Goal: Transaction & Acquisition: Purchase product/service

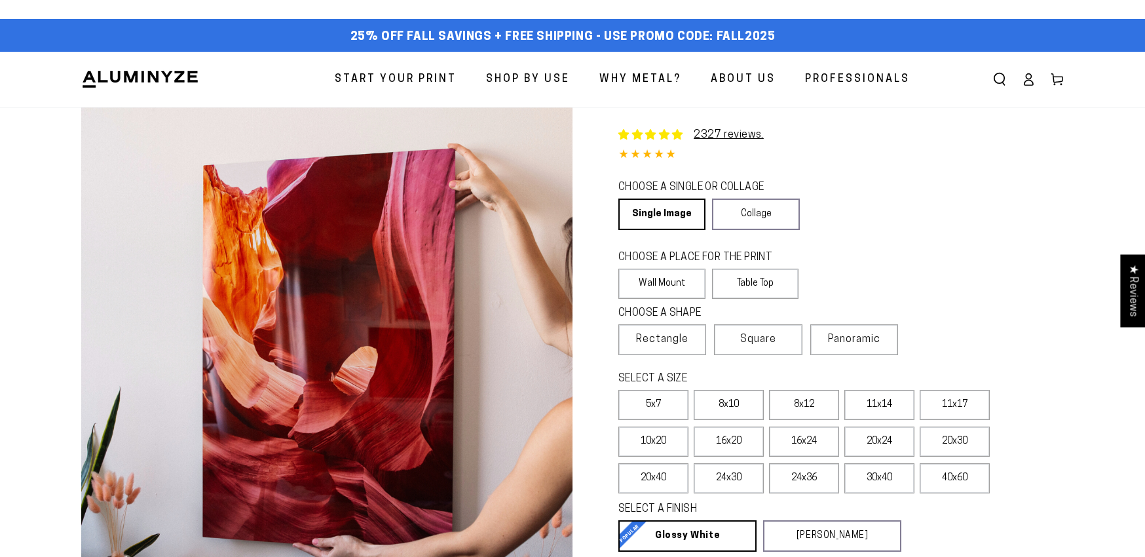
select select "**********"
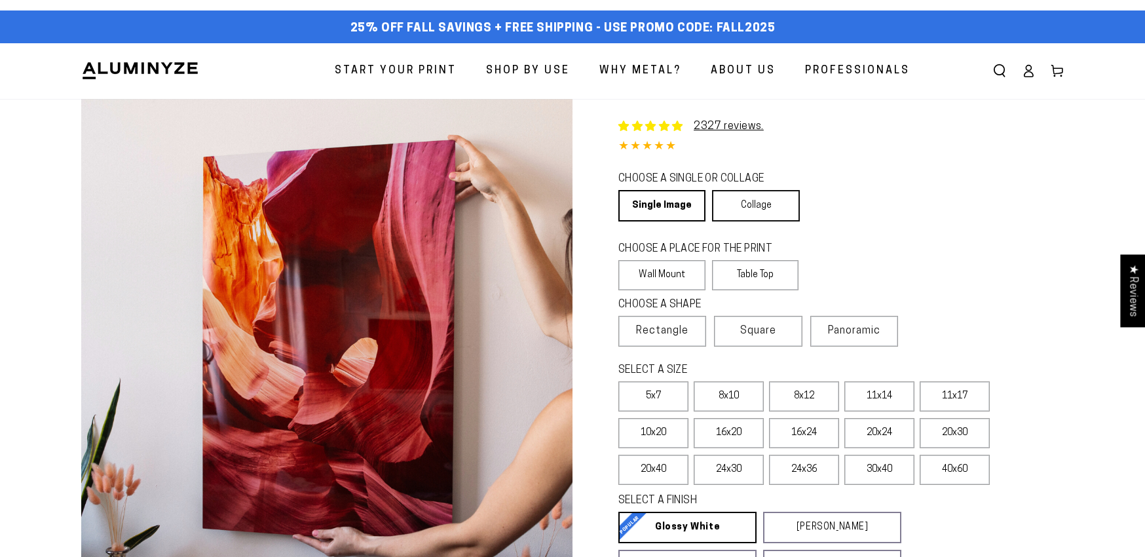
scroll to position [9, 0]
click at [779, 210] on link "Collage" at bounding box center [755, 205] width 87 height 31
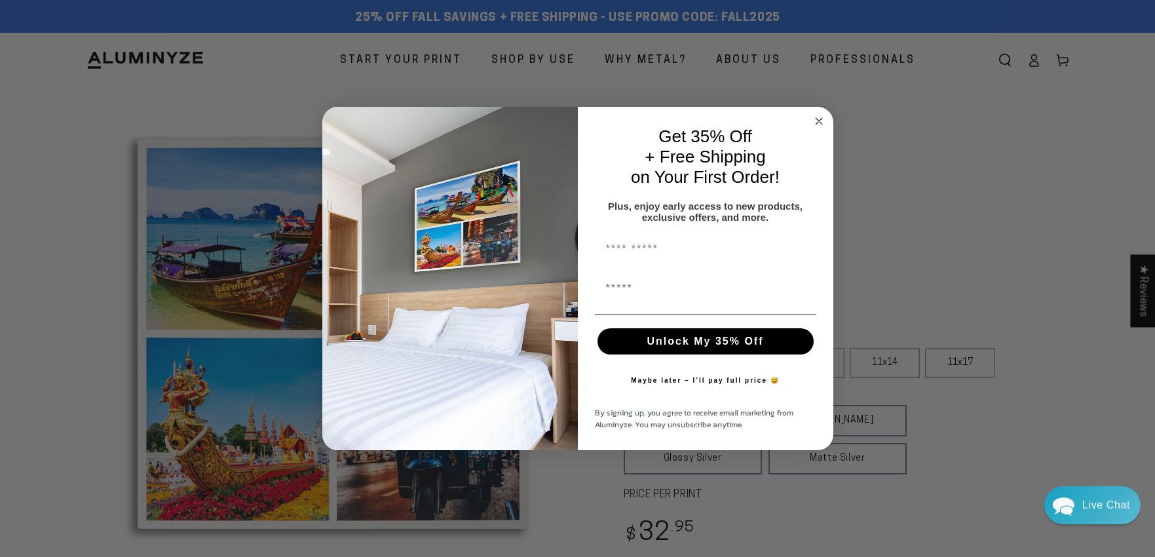
click at [817, 114] on circle "Close dialog" at bounding box center [818, 121] width 15 height 15
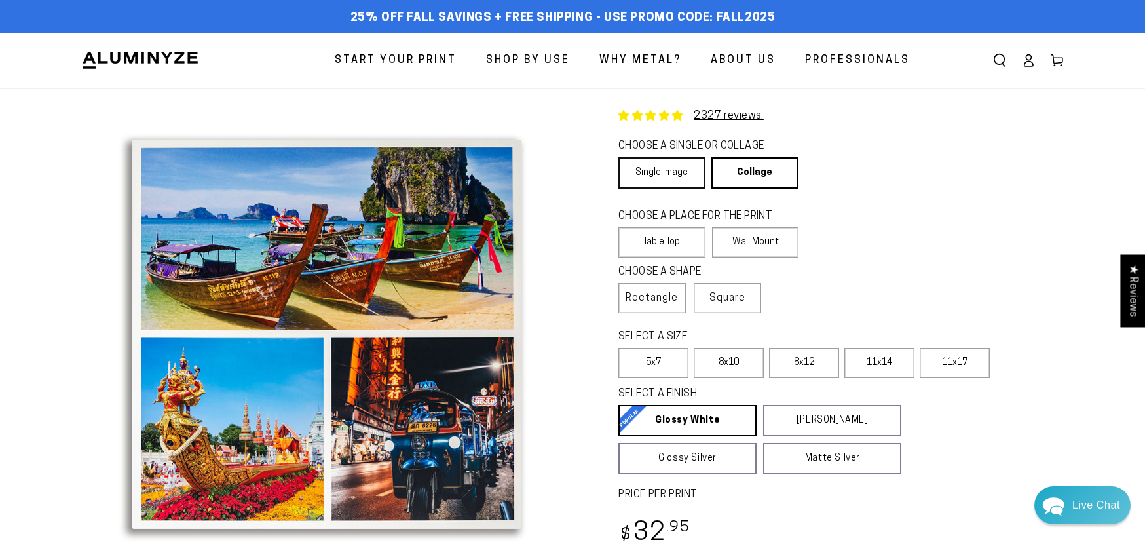
click at [677, 179] on link "Single Image" at bounding box center [661, 172] width 86 height 31
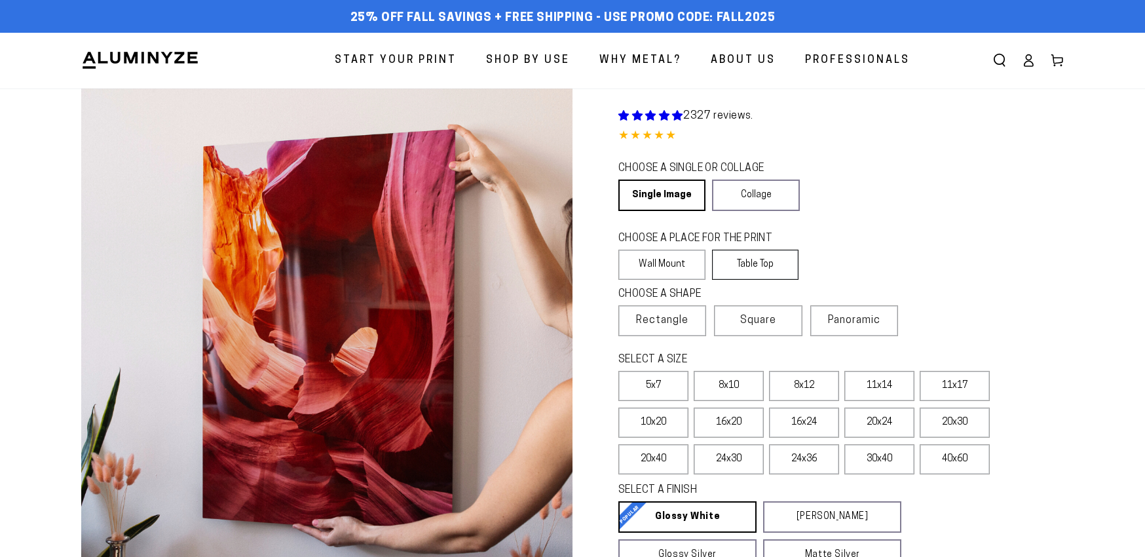
drag, startPoint x: 669, startPoint y: 266, endPoint x: 713, endPoint y: 261, distance: 44.8
click at [670, 266] on label "Wall Mount" at bounding box center [661, 265] width 87 height 30
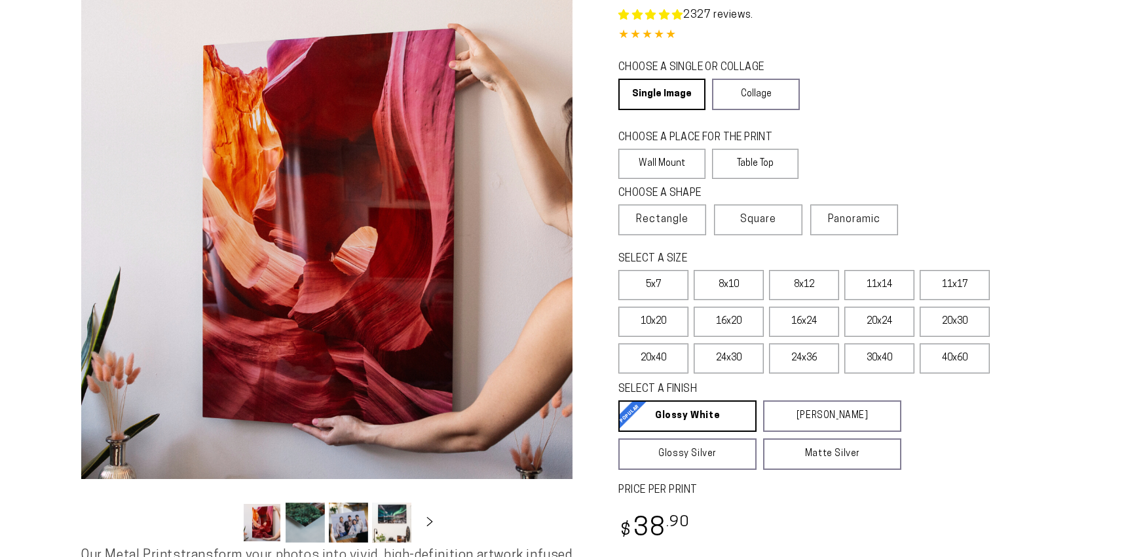
select select "**********"
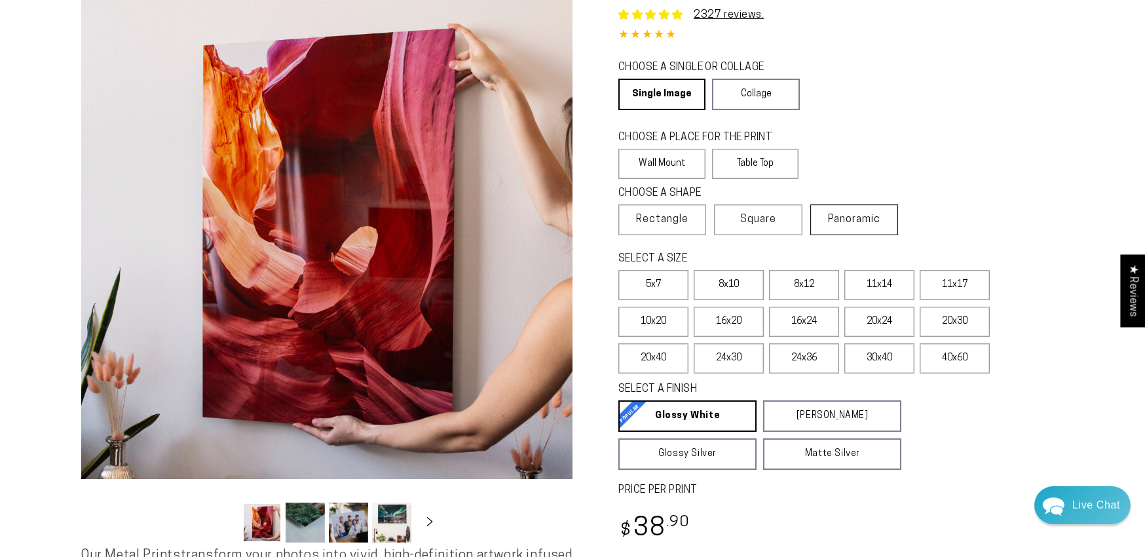
click at [867, 223] on span "Panoramic" at bounding box center [854, 219] width 52 height 10
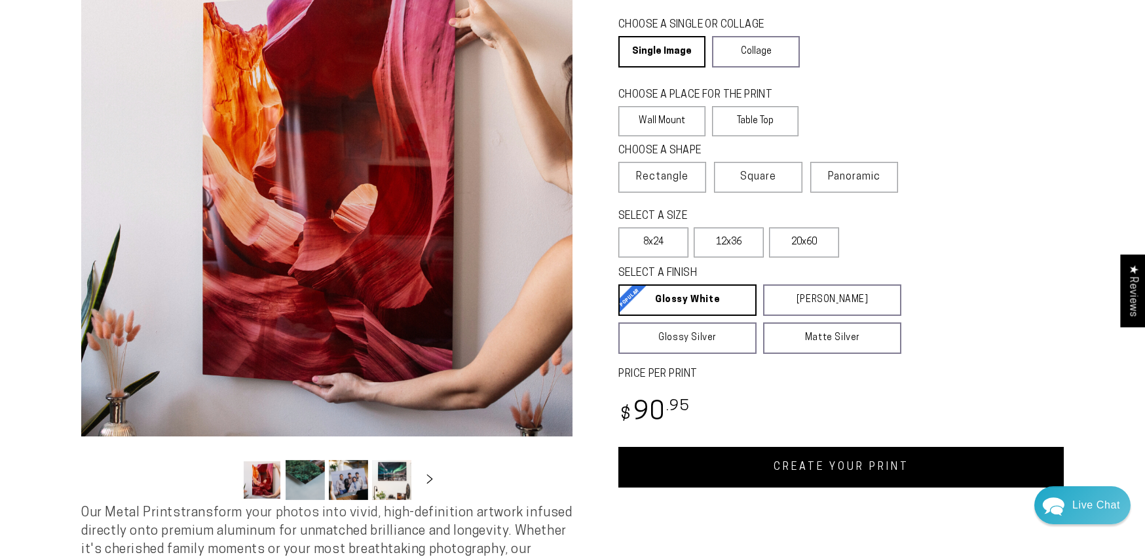
scroll to position [160, 0]
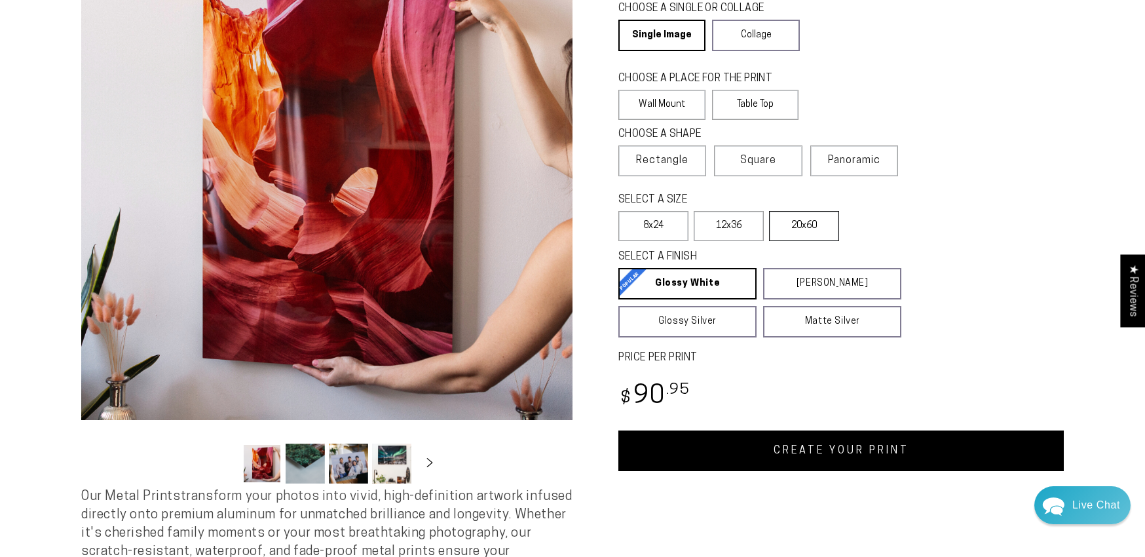
click at [815, 233] on label "20x60" at bounding box center [804, 226] width 70 height 30
click at [741, 233] on label "12x36" at bounding box center [729, 226] width 70 height 30
click at [656, 232] on label "8x24" at bounding box center [653, 226] width 70 height 30
click at [724, 230] on label "12x36" at bounding box center [729, 226] width 70 height 30
click at [675, 163] on span "Rectangle" at bounding box center [662, 161] width 52 height 16
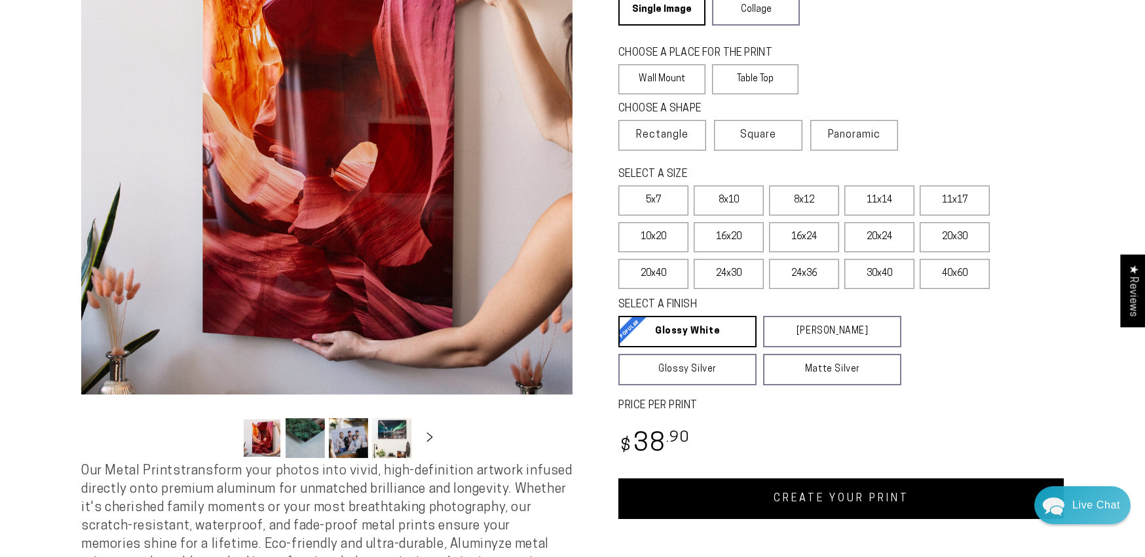
scroll to position [194, 0]
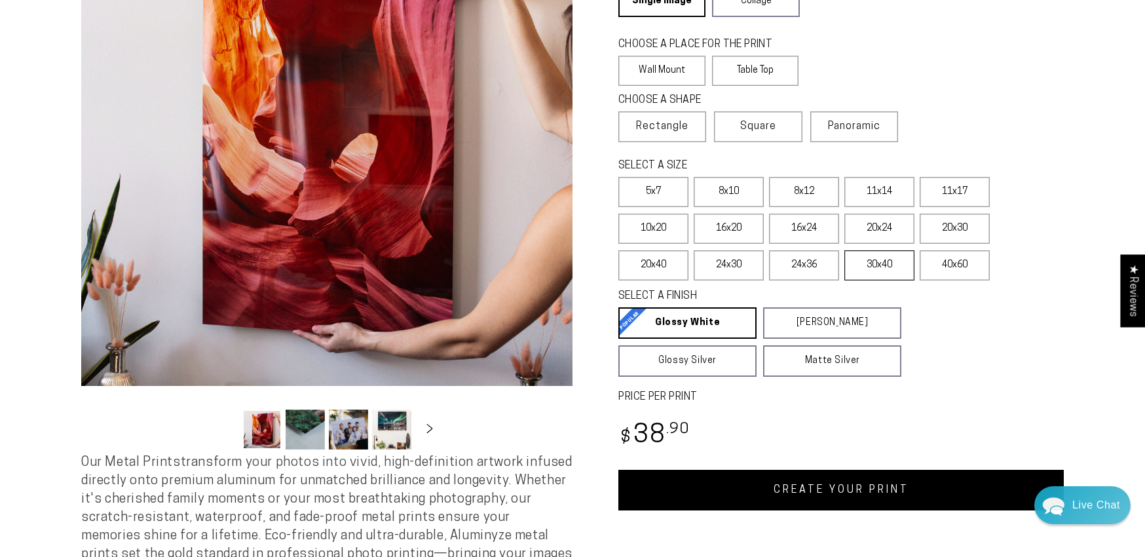
click at [876, 273] on label "30x40" at bounding box center [879, 265] width 70 height 30
click at [819, 271] on label "24x36" at bounding box center [804, 265] width 70 height 30
click at [741, 271] on label "24x30" at bounding box center [729, 265] width 70 height 30
click at [679, 273] on label "20x40" at bounding box center [653, 265] width 70 height 30
click at [957, 234] on label "20x30" at bounding box center [955, 229] width 70 height 30
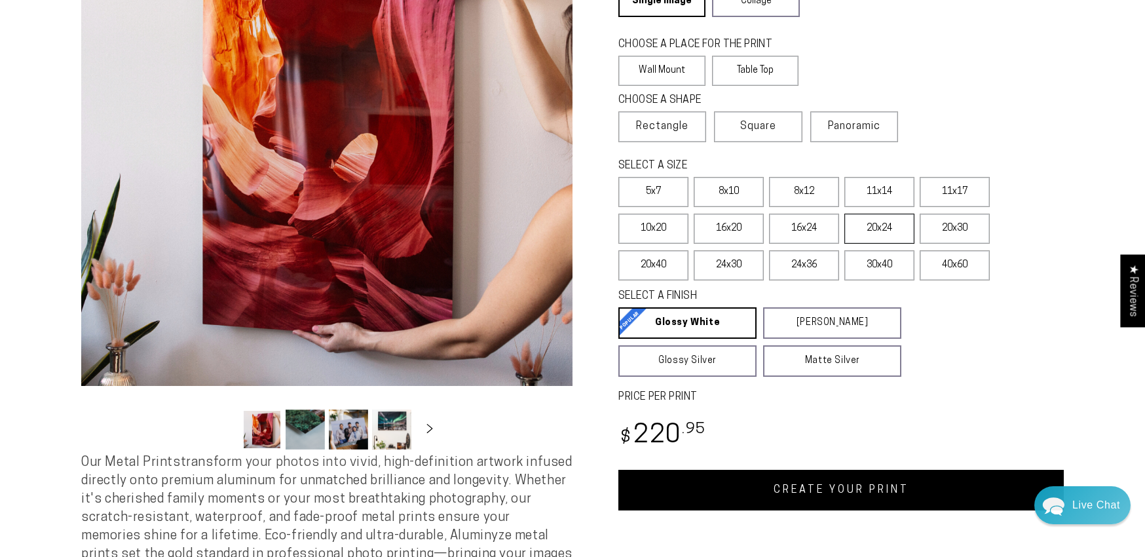
click at [885, 236] on label "20x24" at bounding box center [879, 229] width 70 height 30
click at [853, 131] on span "Panoramic" at bounding box center [854, 126] width 52 height 10
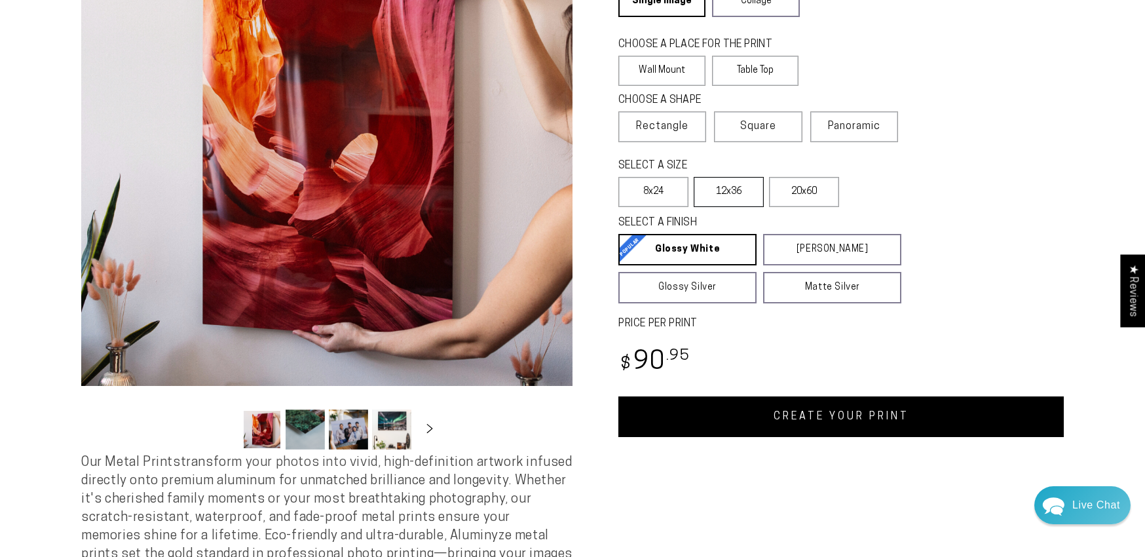
click at [725, 201] on label "12x36" at bounding box center [729, 192] width 70 height 30
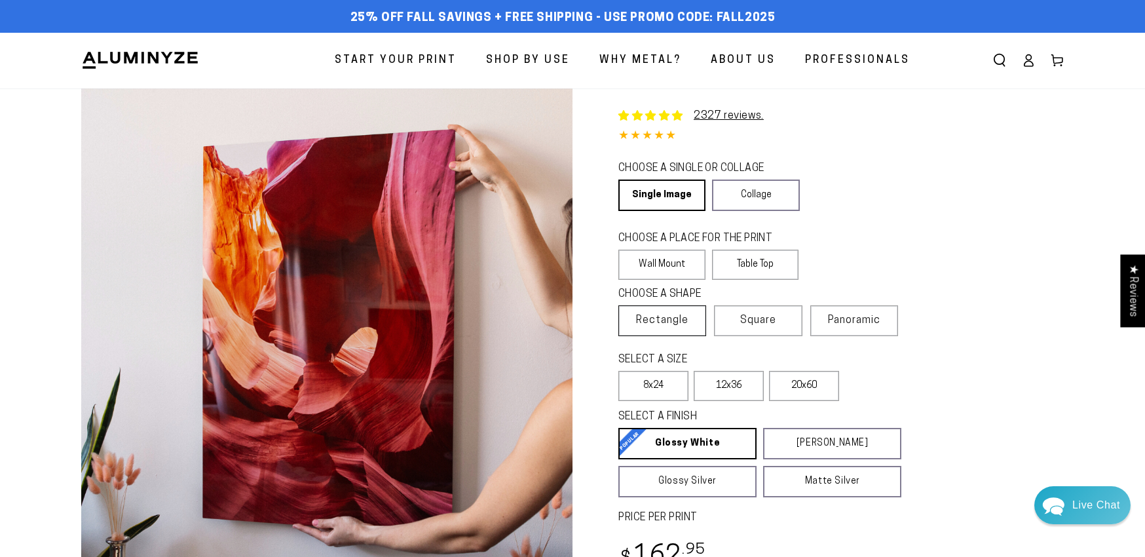
click at [658, 320] on span "Rectangle" at bounding box center [662, 320] width 52 height 16
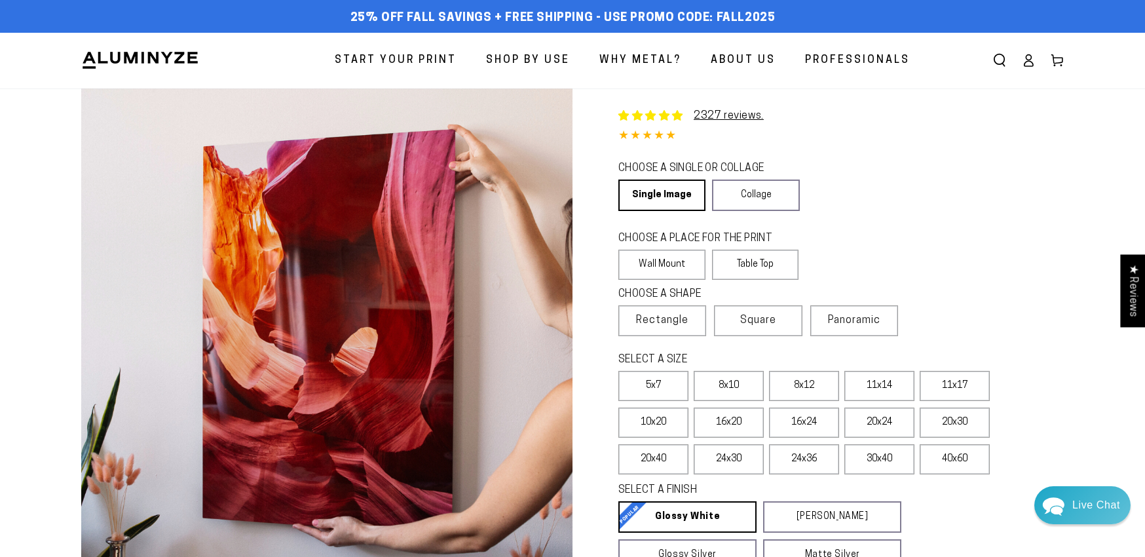
scroll to position [98, 0]
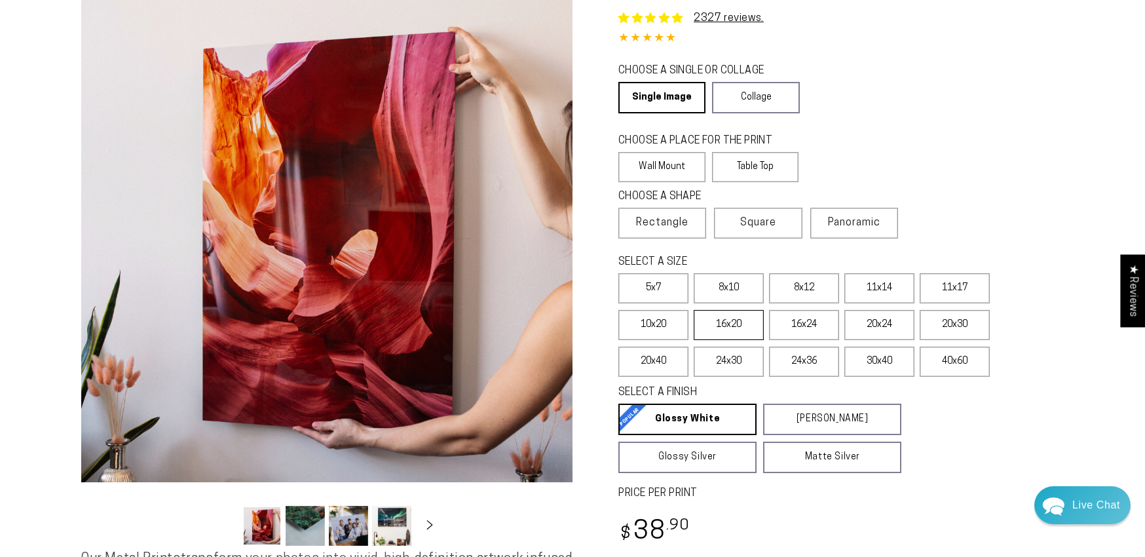
click at [739, 326] on label "16x20" at bounding box center [729, 325] width 70 height 30
click at [948, 289] on label "11x17" at bounding box center [955, 288] width 70 height 30
click at [650, 327] on label "10x20" at bounding box center [653, 325] width 70 height 30
